Goal: Task Accomplishment & Management: Use online tool/utility

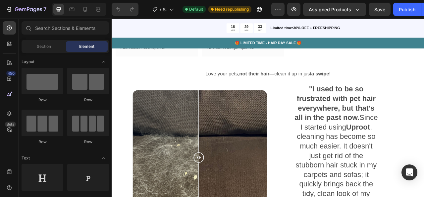
scroll to position [679, 0]
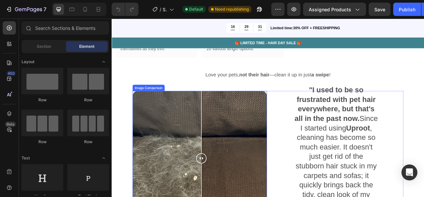
drag, startPoint x: 225, startPoint y: 157, endPoint x: 226, endPoint y: 163, distance: 6.1
click at [226, 163] on div at bounding box center [225, 195] width 13 height 171
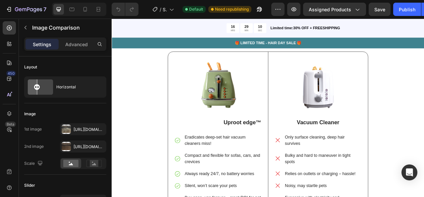
scroll to position [1242, 0]
click at [265, 147] on strong "Uproot edge™" at bounding box center [278, 150] width 48 height 8
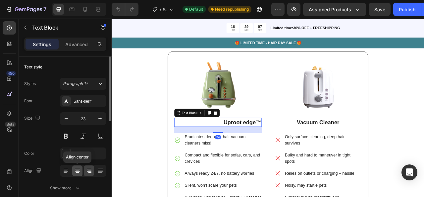
click at [80, 169] on icon at bounding box center [77, 170] width 7 height 7
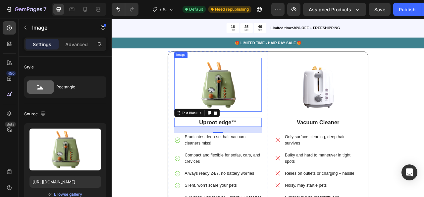
click at [254, 108] on img at bounding box center [246, 102] width 111 height 69
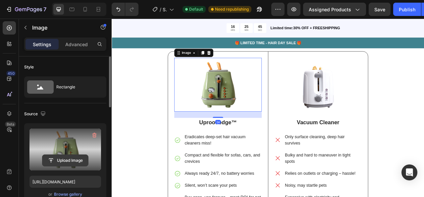
click at [64, 154] on input "file" at bounding box center [65, 159] width 46 height 11
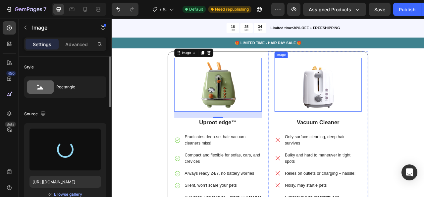
type input "[URL][DOMAIN_NAME]"
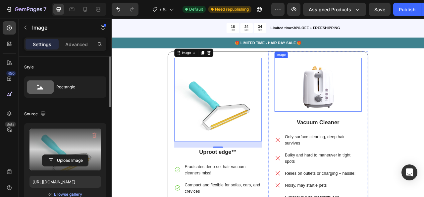
click at [390, 112] on img at bounding box center [374, 102] width 111 height 68
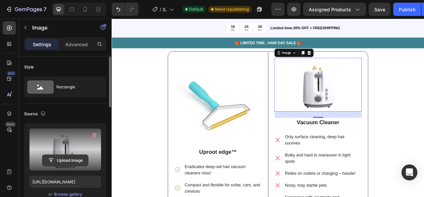
click at [69, 156] on input "file" at bounding box center [65, 159] width 46 height 11
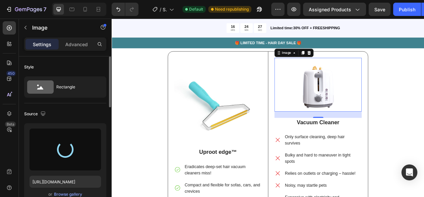
type input "[URL][DOMAIN_NAME]"
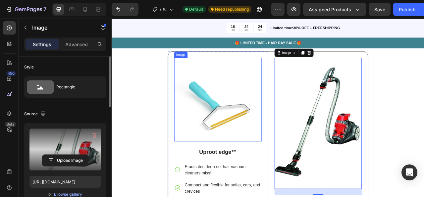
click at [248, 124] on img at bounding box center [246, 121] width 111 height 106
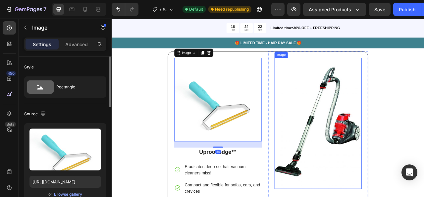
click at [354, 144] on img at bounding box center [374, 151] width 111 height 167
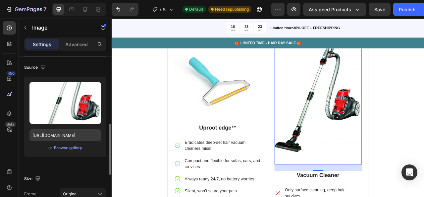
scroll to position [90, 0]
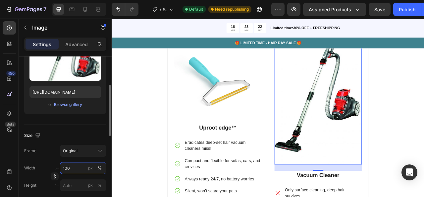
click at [70, 167] on input "100" at bounding box center [83, 168] width 46 height 12
type input "60"
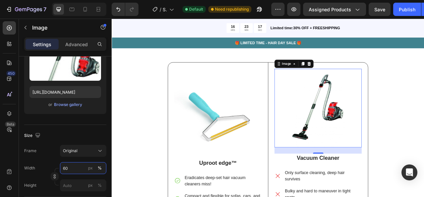
scroll to position [1228, 0]
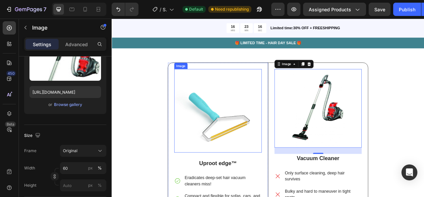
click at [234, 128] on img at bounding box center [246, 136] width 111 height 106
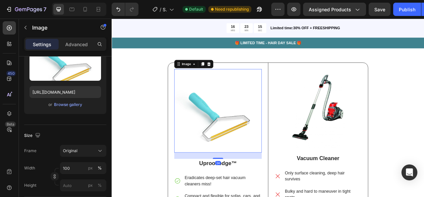
scroll to position [90, 0]
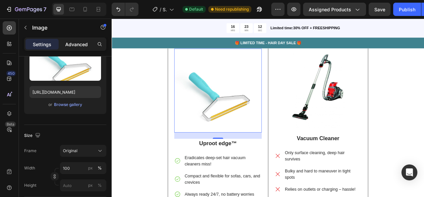
click at [81, 41] on p "Advanced" at bounding box center [76, 44] width 23 height 7
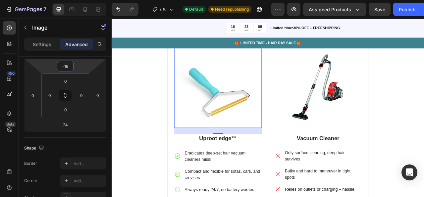
type input "-20"
click at [80, 0] on html "7 / Shopify Original Product Template Default Need republishing Preview Assigne…" at bounding box center [212, 0] width 424 height 0
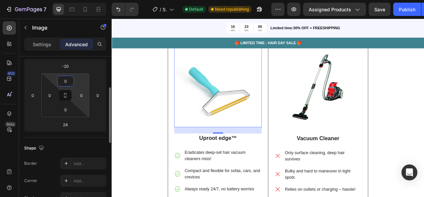
click at [78, 0] on html "7 / Shopify Original Product Template Default Need republishing Preview Assigne…" at bounding box center [212, 0] width 424 height 0
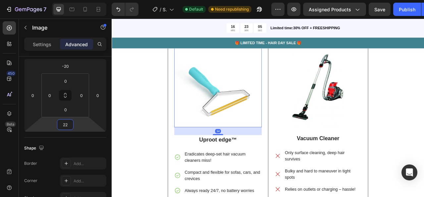
type input "18"
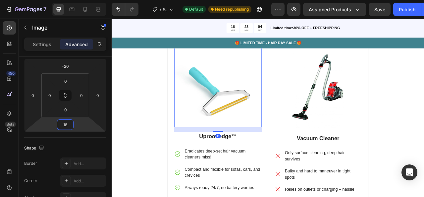
click at [76, 0] on html "7 / Shopify Original Product Template Default Need republishing Preview Assigne…" at bounding box center [212, 0] width 424 height 0
drag, startPoint x: 73, startPoint y: 108, endPoint x: 73, endPoint y: 113, distance: 4.6
click at [73, 113] on div "0" at bounding box center [65, 109] width 17 height 11
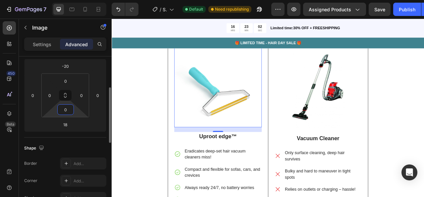
click at [75, 0] on html "7 / Shopify Original Product Template Default Need republishing Preview Assigne…" at bounding box center [212, 0] width 424 height 0
drag, startPoint x: 75, startPoint y: 110, endPoint x: 75, endPoint y: 115, distance: 5.6
click at [75, 0] on html "7 / Shopify Original Product Template Default Need republishing Preview Assigne…" at bounding box center [212, 0] width 424 height 0
type input "34"
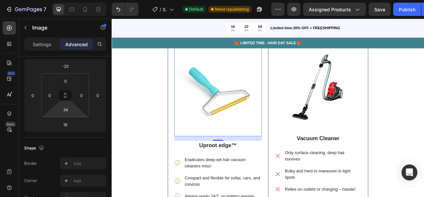
drag, startPoint x: 77, startPoint y: 113, endPoint x: 74, endPoint y: 97, distance: 16.6
click at [74, 0] on html "7 / Shopify Original Product Template Default Need republishing Preview Assigne…" at bounding box center [212, 0] width 424 height 0
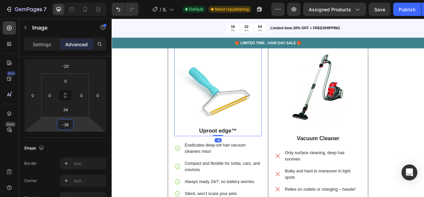
type input "-34"
drag, startPoint x: 78, startPoint y: 122, endPoint x: 76, endPoint y: 128, distance: 6.5
click at [76, 0] on html "7 / Shopify Original Product Template Default Need republishing Preview Assigne…" at bounding box center [212, 0] width 424 height 0
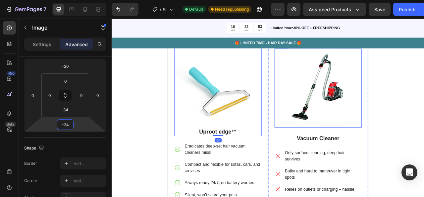
click at [404, 129] on img at bounding box center [374, 107] width 67 height 100
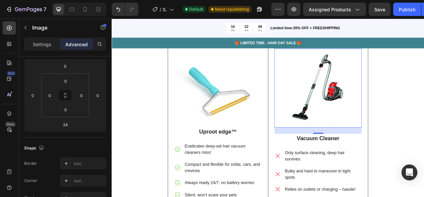
click at [365, 148] on img at bounding box center [374, 107] width 67 height 100
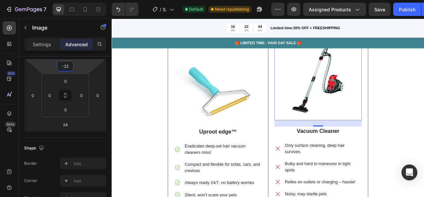
type input "-20"
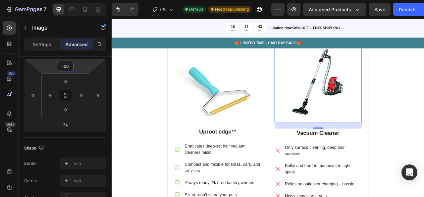
drag, startPoint x: 77, startPoint y: 67, endPoint x: 78, endPoint y: 70, distance: 3.3
click at [78, 0] on html "7 / Shopify Original Product Template Default Need republishing Preview Assigne…" at bounding box center [212, 0] width 424 height 0
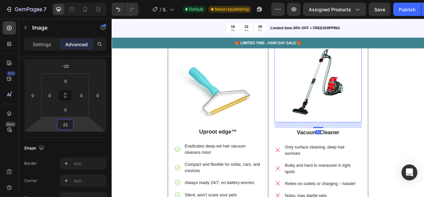
click at [74, 0] on html "7 / Shopify Original Product Template Default Need republishing Preview Assigne…" at bounding box center [212, 0] width 424 height 0
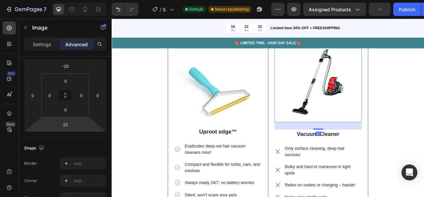
type input "20"
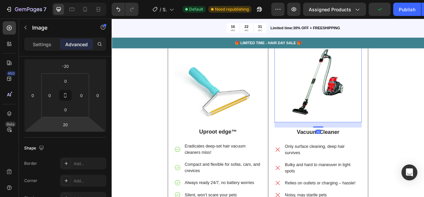
click at [87, 0] on html "7 / Shopify Original Product Template Default Need republishing Preview Assigne…" at bounding box center [212, 0] width 424 height 0
click at [129, 160] on div "WHY CHOOSE US? Heading Image Uproot edge™ Text Block Eradicates deep-set hair v…" at bounding box center [311, 157] width 388 height 266
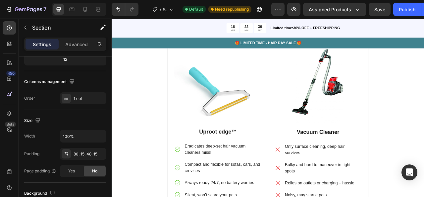
scroll to position [0, 0]
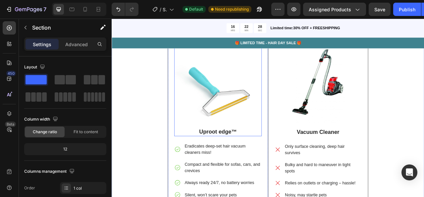
click at [219, 130] on img at bounding box center [246, 103] width 111 height 106
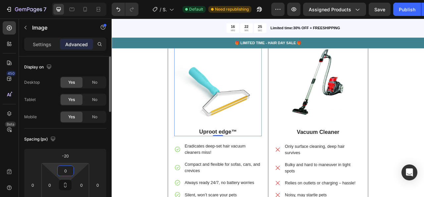
drag, startPoint x: 74, startPoint y: 166, endPoint x: 73, endPoint y: 170, distance: 4.4
click at [73, 0] on html "7 / Shopify Original Product Template Default Need republishing Preview Assigne…" at bounding box center [212, 0] width 424 height 0
drag, startPoint x: 78, startPoint y: 168, endPoint x: 76, endPoint y: 173, distance: 6.0
click at [76, 0] on html "7 / Shopify Original Product Template Default Need republishing Preview Assigne…" at bounding box center [212, 0] width 424 height 0
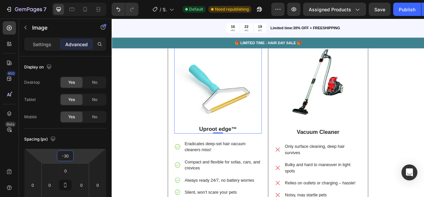
type input "-28"
click at [76, 0] on html "7 / Shopify Original Product Template Default Need republishing Preview Assigne…" at bounding box center [212, 0] width 424 height 0
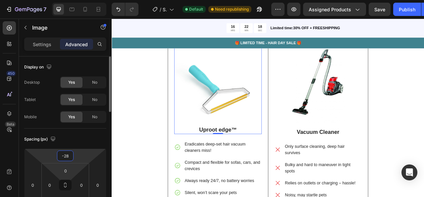
click at [74, 0] on html "7 / Shopify Original Product Template Default Need republishing Preview Assigne…" at bounding box center [212, 0] width 424 height 0
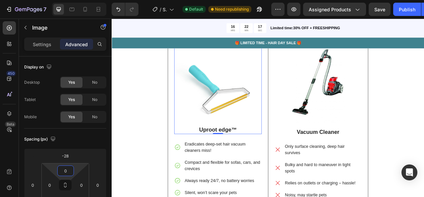
click at [141, 154] on div "WHY CHOOSE US? Heading Image -34 Uproot edge™ Text Block Eradicates deep-set ha…" at bounding box center [311, 157] width 388 height 266
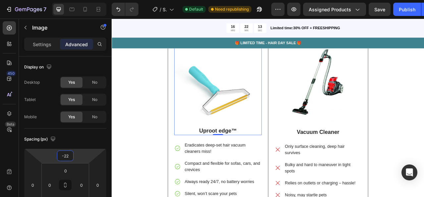
type input "-20"
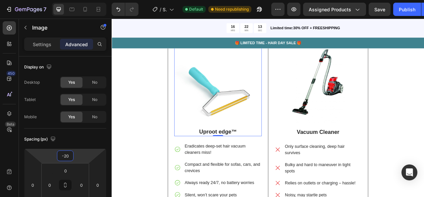
click at [84, 0] on html "7 / Shopify Original Product Template Default Need republishing Preview Assigne…" at bounding box center [212, 0] width 424 height 0
click at [138, 141] on div "WHY CHOOSE US? Heading Image -34 Uproot edge™ Text Block Eradicates deep-set ha…" at bounding box center [311, 157] width 388 height 266
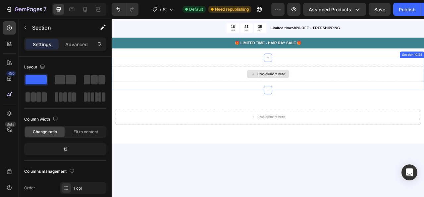
scroll to position [1375, 0]
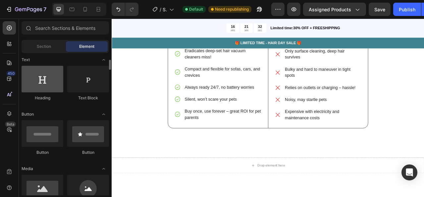
scroll to position [97, 0]
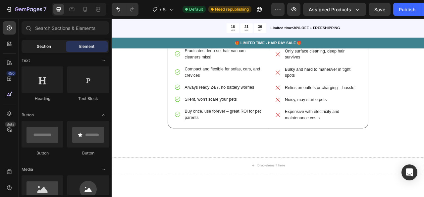
click at [42, 52] on div "Section Element" at bounding box center [66, 46] width 88 height 13
click at [42, 50] on div "Section" at bounding box center [44, 46] width 42 height 11
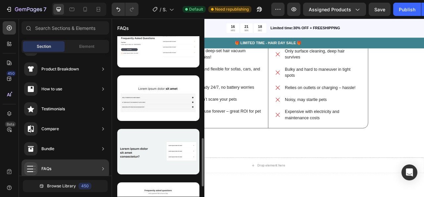
scroll to position [336, 0]
